Goal: Ask a question

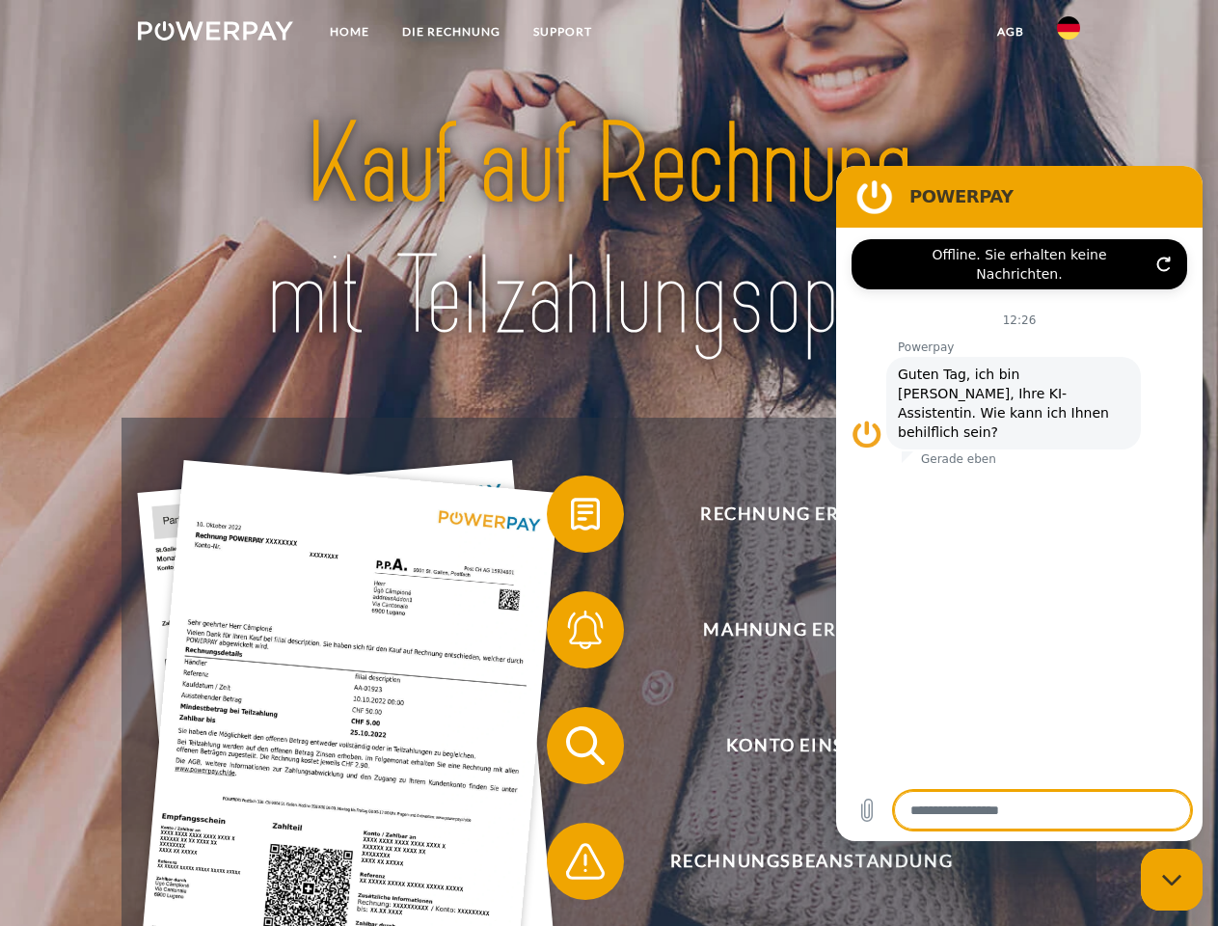
click at [215, 34] on img at bounding box center [215, 30] width 155 height 19
click at [1069, 34] on img at bounding box center [1068, 27] width 23 height 23
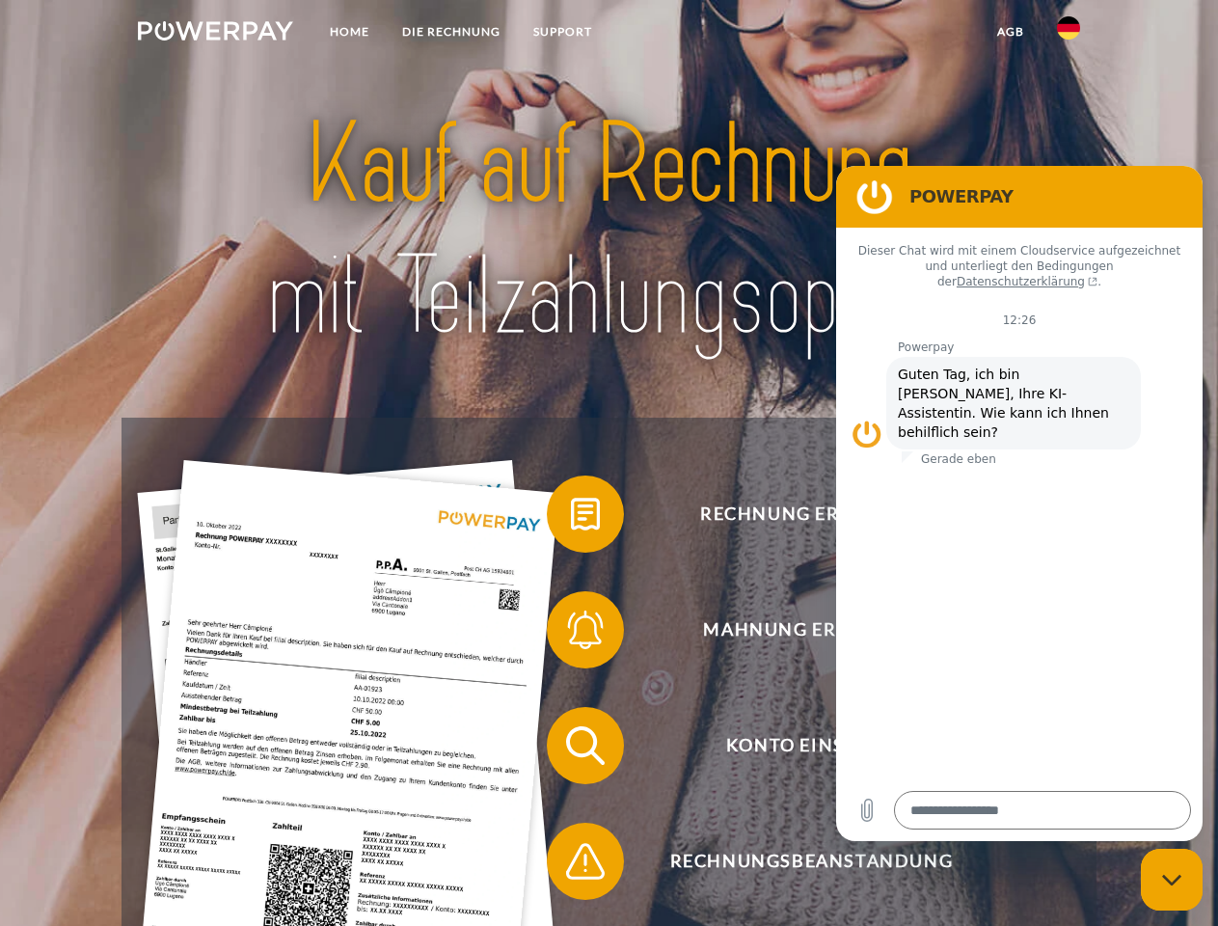
click at [1010, 32] on link "agb" at bounding box center [1011, 31] width 60 height 35
click at [571, 518] on span at bounding box center [556, 514] width 96 height 96
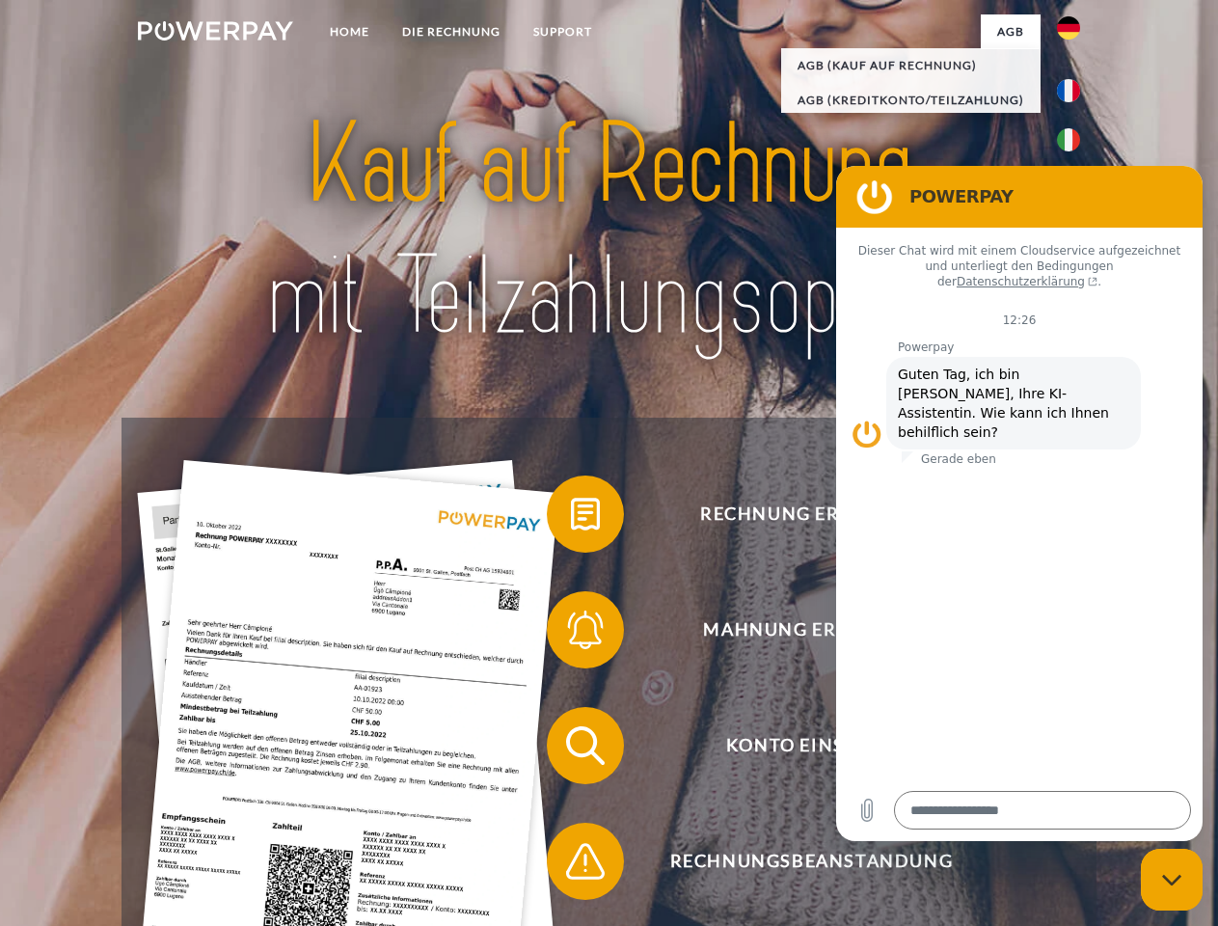
click at [571, 634] on span at bounding box center [556, 630] width 96 height 96
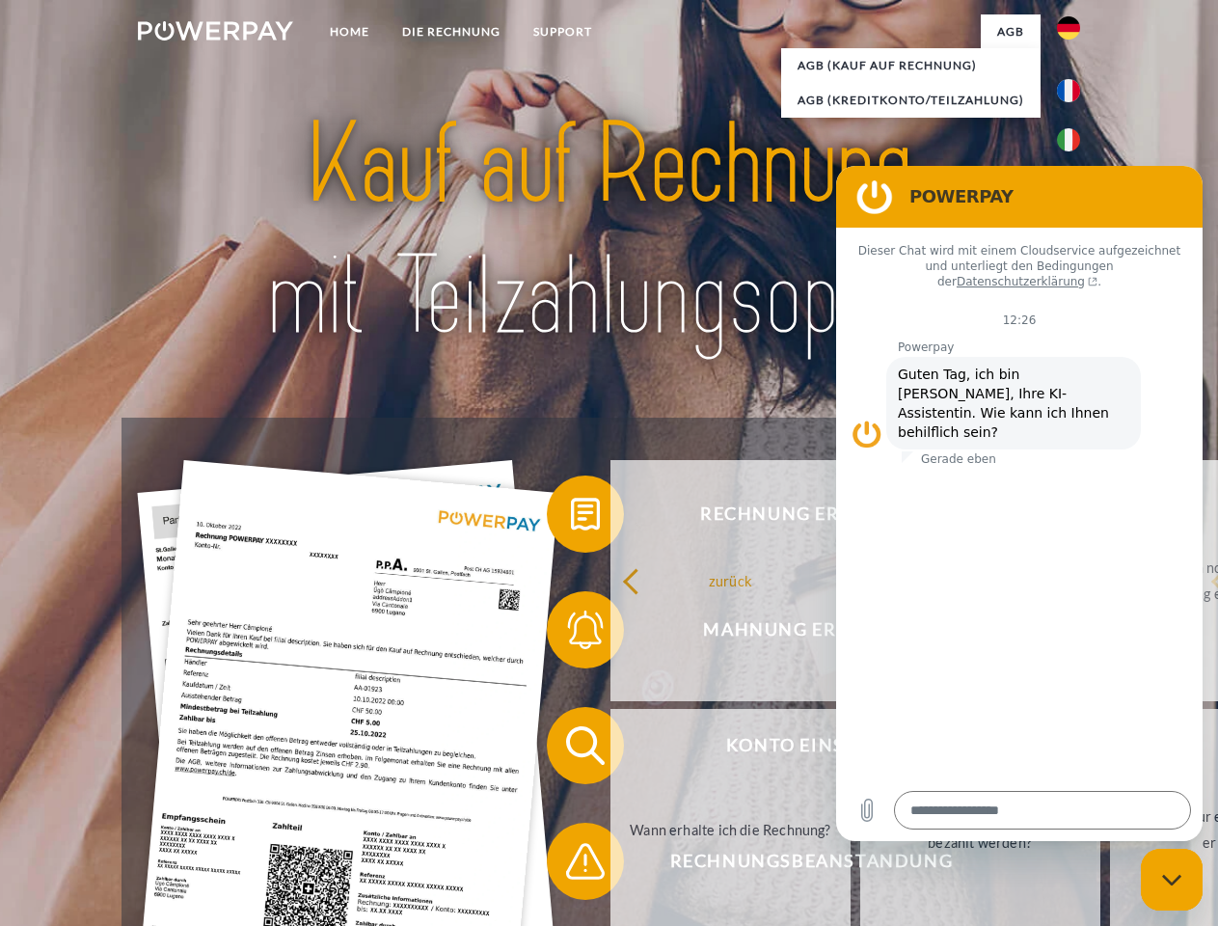
click at [611, 749] on link "Wann erhalte ich die Rechnung?" at bounding box center [731, 829] width 240 height 241
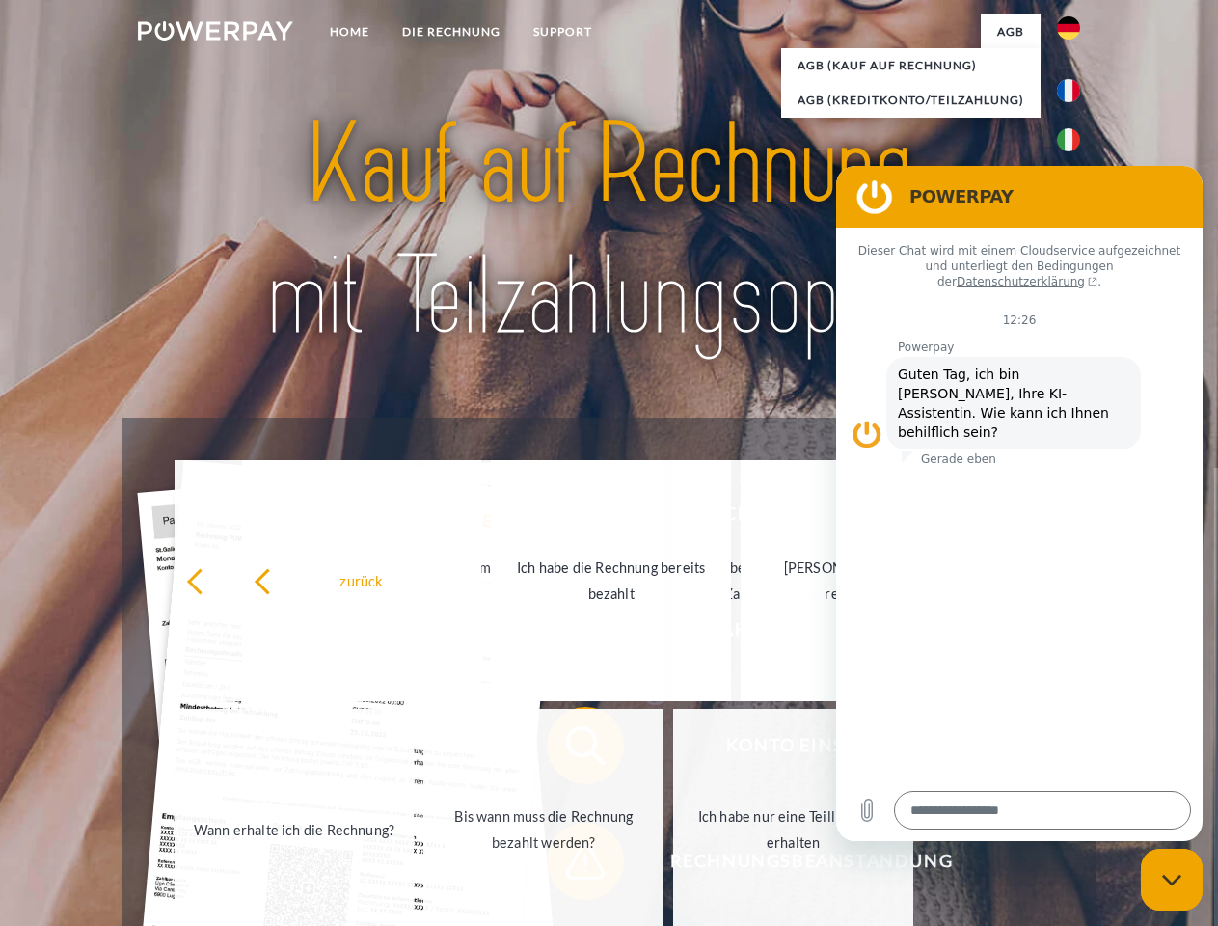
click at [673, 865] on link "Ich habe nur eine Teillieferung erhalten" at bounding box center [793, 829] width 240 height 241
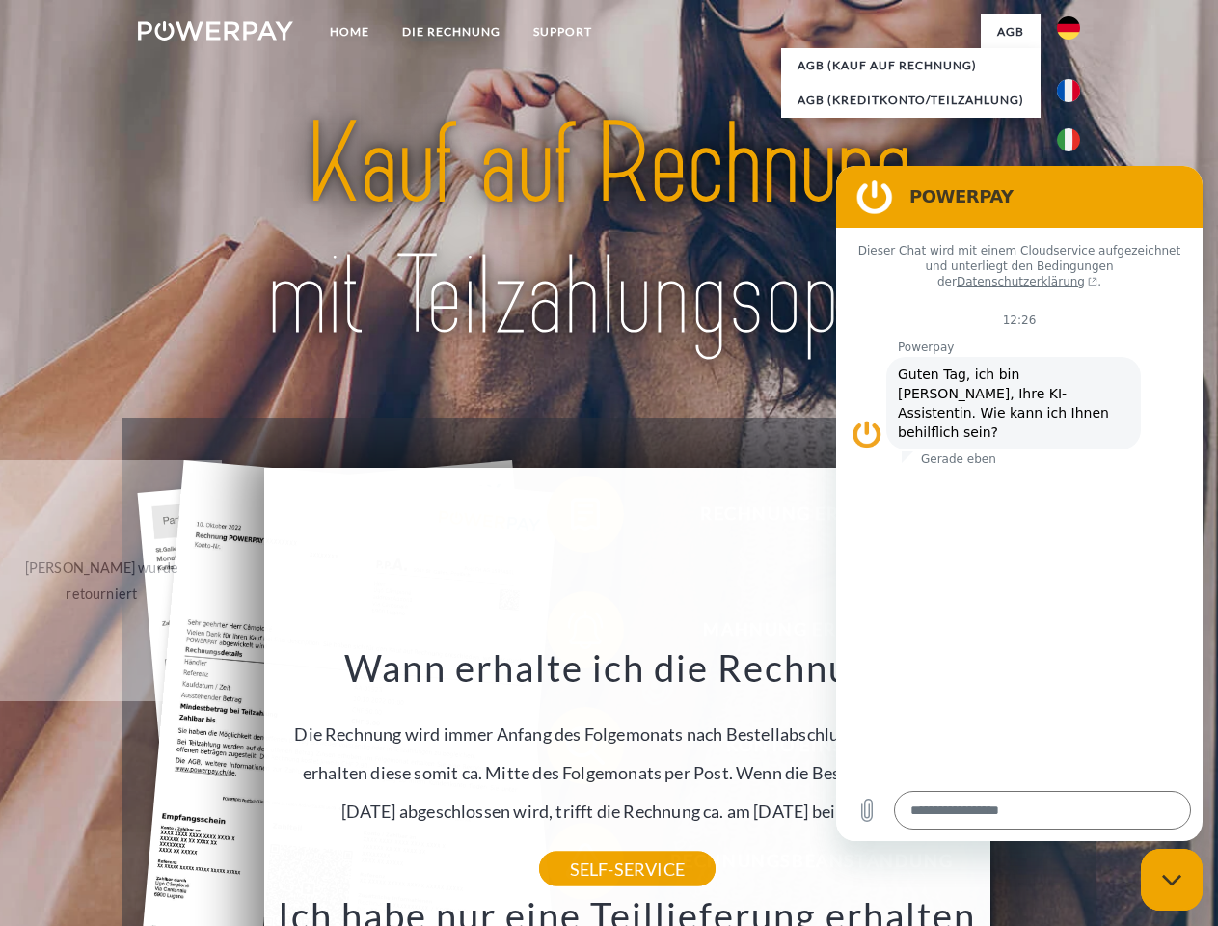
click at [1172, 880] on icon "Messaging-Fenster schließen" at bounding box center [1172, 880] width 20 height 13
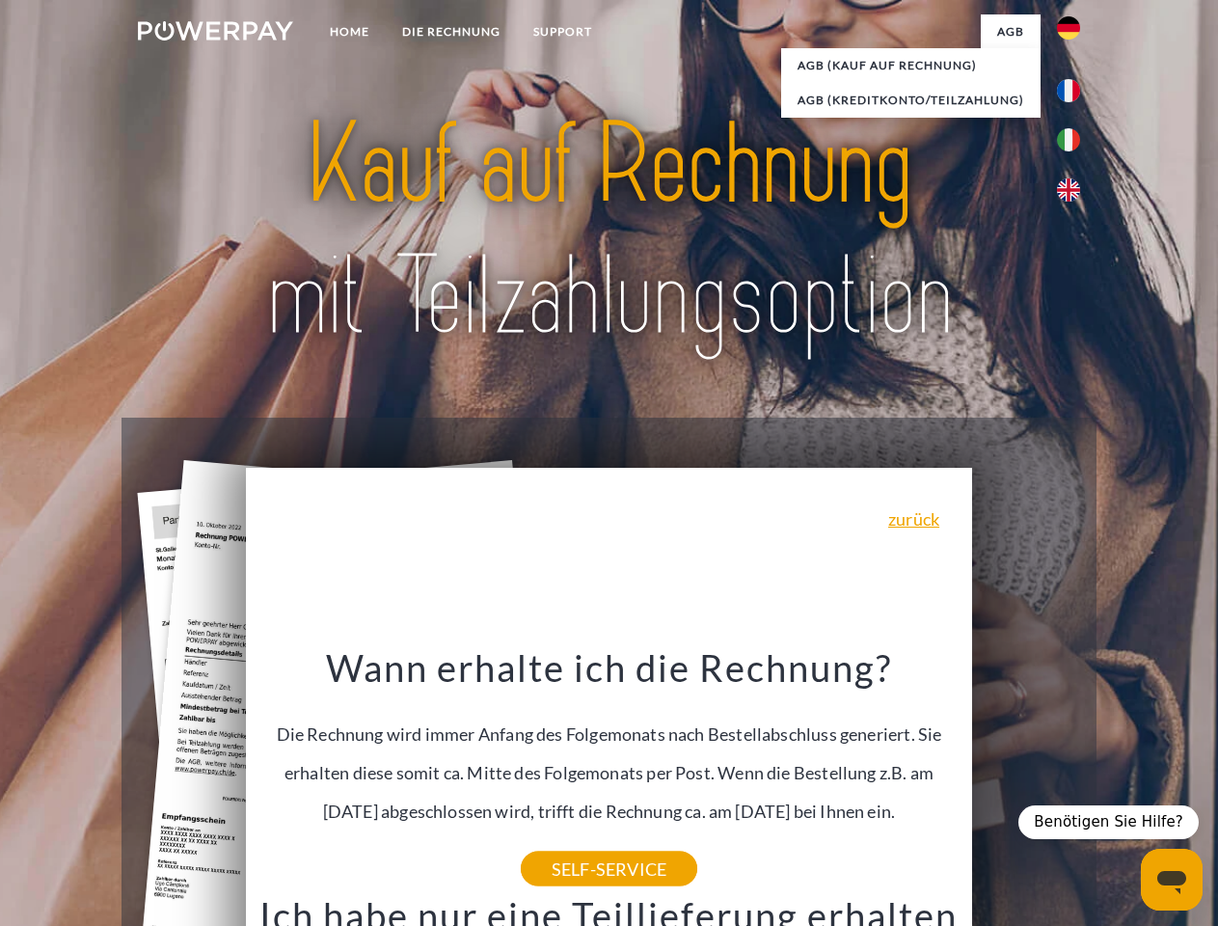
type textarea "*"
